Goal: Transaction & Acquisition: Subscribe to service/newsletter

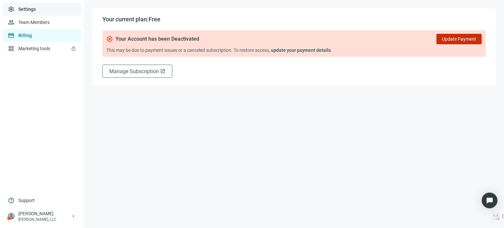
click at [33, 10] on link "Settings" at bounding box center [26, 9] width 17 height 5
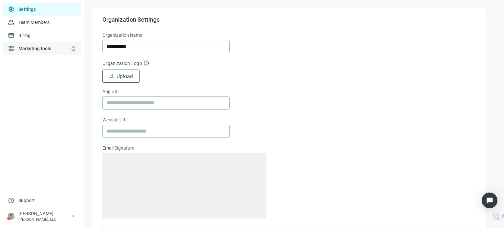
type textarea "**********"
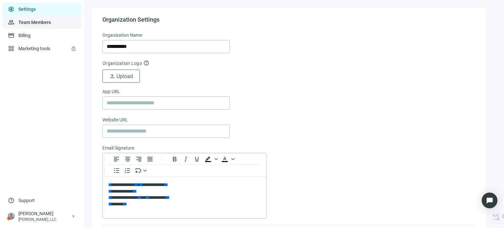
click at [37, 24] on link "Team Members" at bounding box center [34, 22] width 32 height 5
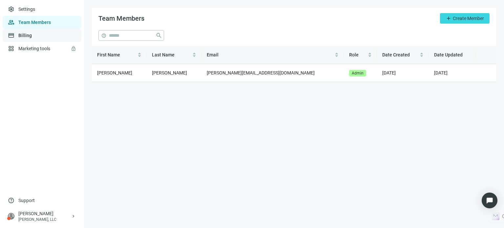
click at [26, 38] on link "Billing" at bounding box center [24, 35] width 13 height 5
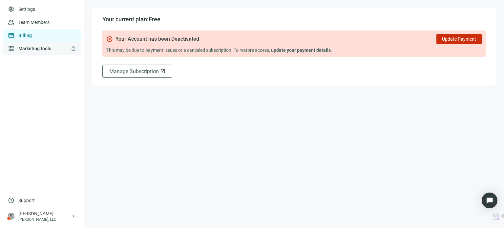
click at [26, 50] on link "Marketing tools lock" at bounding box center [34, 48] width 33 height 5
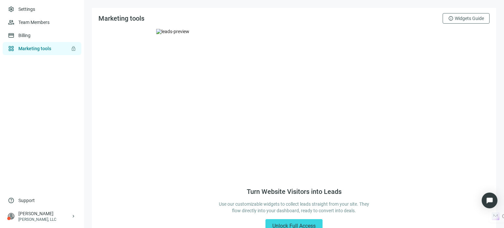
drag, startPoint x: 497, startPoint y: 56, endPoint x: 504, endPoint y: 90, distance: 35.1
click at [504, 90] on main "Marketing tools info Widgets Guide Turn Website Visitors into Leads Use our cus…" at bounding box center [294, 114] width 420 height 228
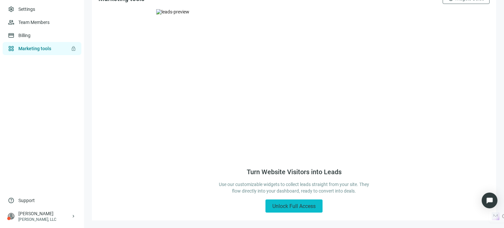
click at [279, 204] on span "Unlock Full Access" at bounding box center [293, 206] width 43 height 6
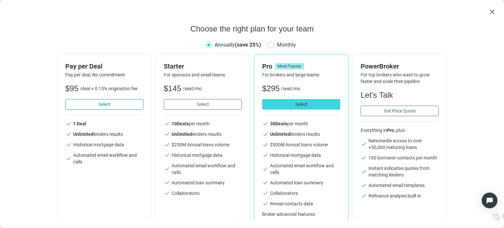
click at [124, 108] on button "Select" at bounding box center [104, 104] width 78 height 11
